Goal: Book appointment/travel/reservation

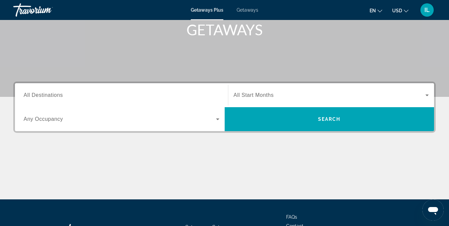
scroll to position [102, 0]
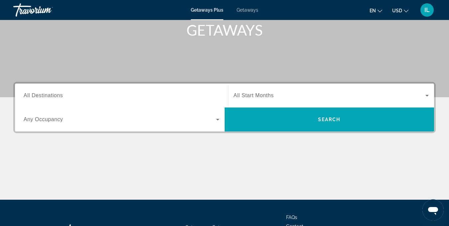
click at [191, 98] on input "Destination All Destinations" at bounding box center [122, 96] width 196 height 8
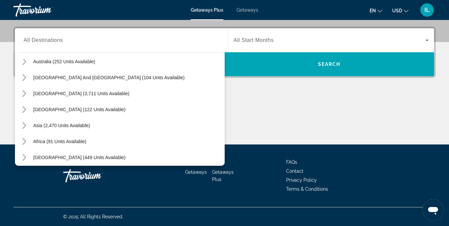
scroll to position [108, 0]
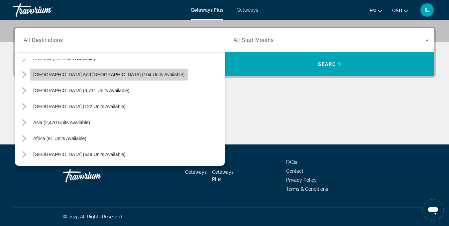
click at [118, 70] on span "Select destination: South Pacific and Oceania (104 units available)" at bounding box center [109, 74] width 158 height 16
type input "**********"
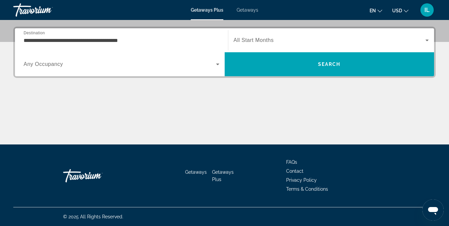
click at [118, 70] on div "Search widget" at bounding box center [122, 64] width 196 height 19
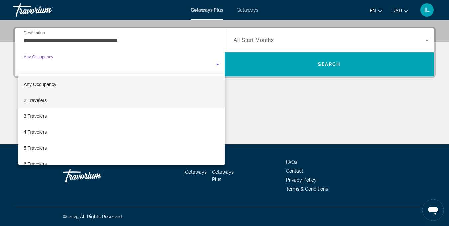
click at [53, 99] on mat-option "2 Travelers" at bounding box center [121, 100] width 206 height 16
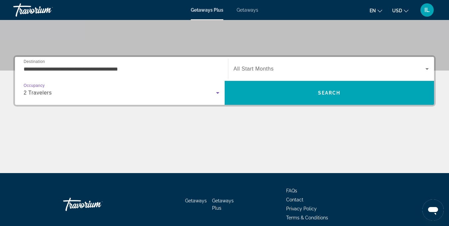
scroll to position [128, 0]
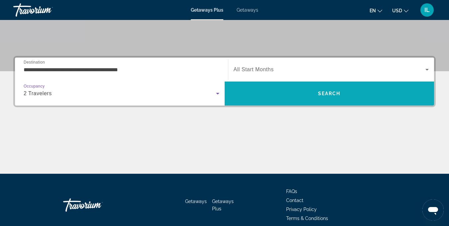
click at [252, 98] on span "Search" at bounding box center [330, 93] width 210 height 16
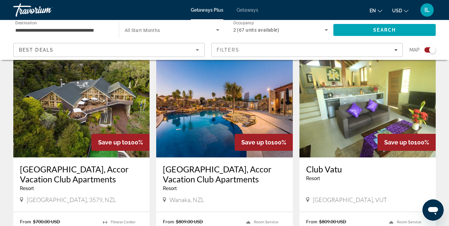
scroll to position [238, 0]
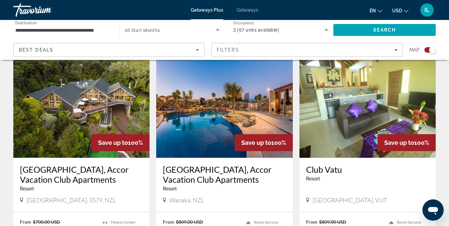
click at [200, 174] on h3 "[GEOGRAPHIC_DATA], Accor Vacation Club Apartments" at bounding box center [224, 174] width 123 height 20
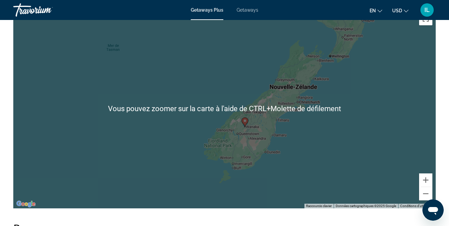
scroll to position [973, 0]
